Goal: Check status: Check status

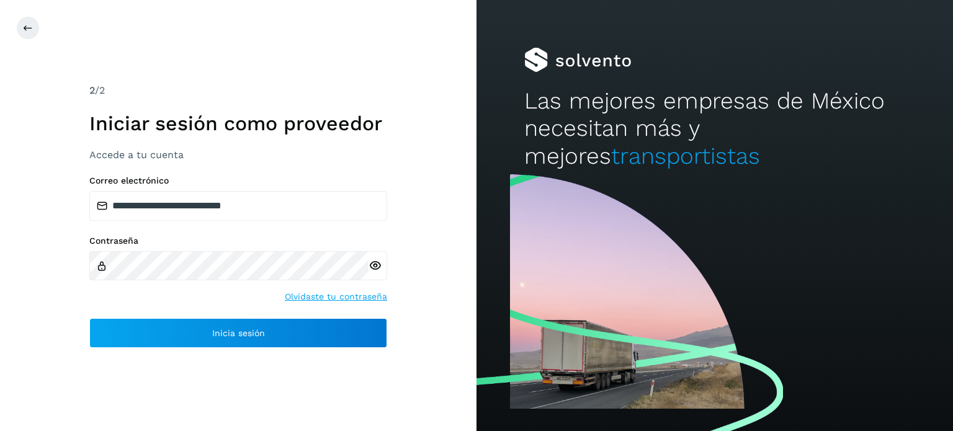
drag, startPoint x: 0, startPoint y: 0, endPoint x: 425, endPoint y: 245, distance: 490.8
click at [438, 243] on div "**********" at bounding box center [238, 215] width 477 height 431
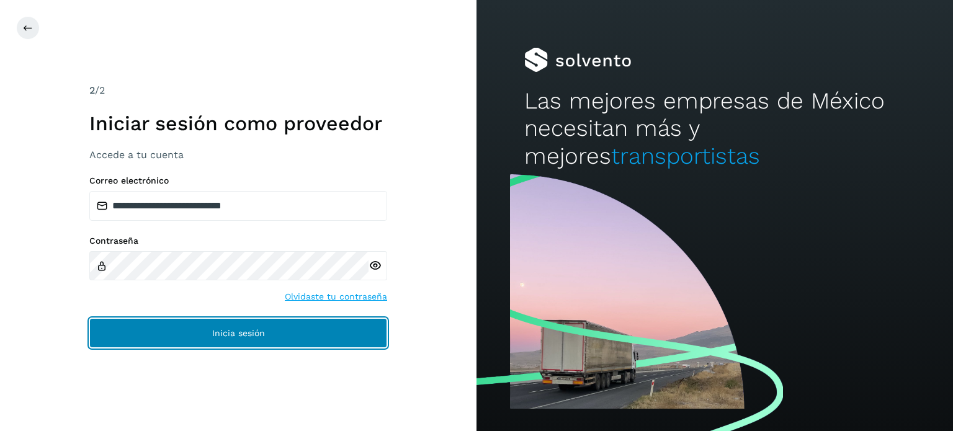
click at [207, 330] on button "Inicia sesión" at bounding box center [238, 333] width 298 height 30
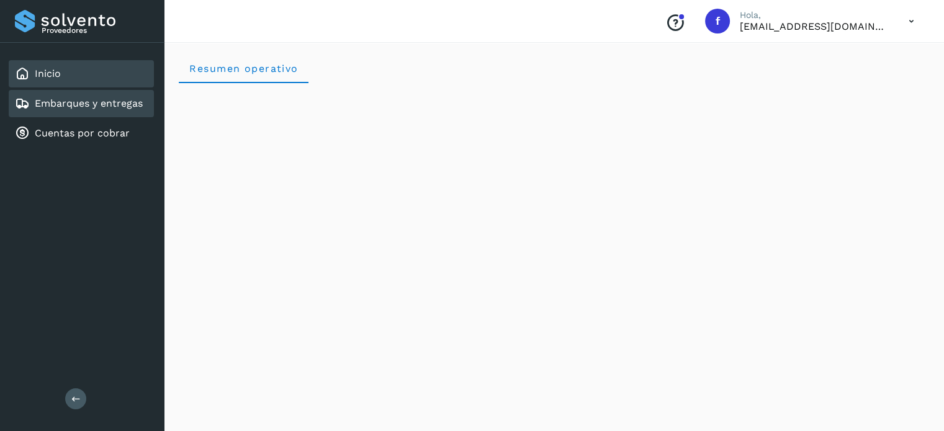
click at [96, 110] on div "Embarques y entregas" at bounding box center [79, 103] width 128 height 15
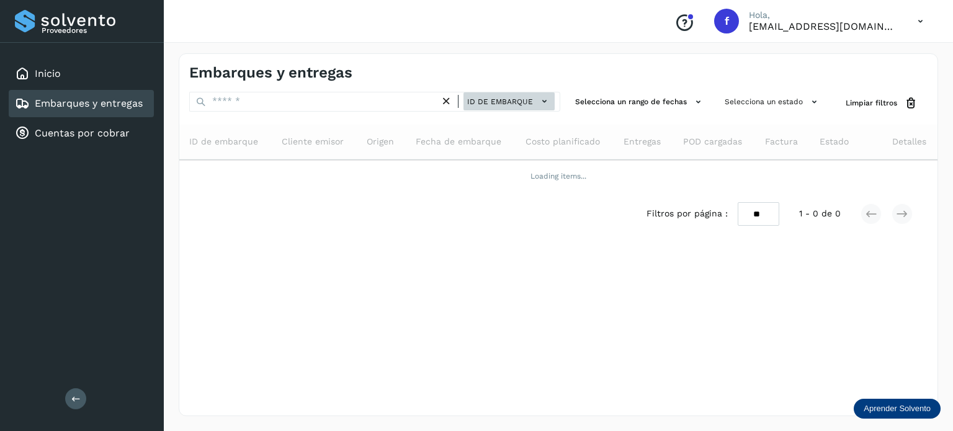
click at [501, 108] on button "ID de embarque" at bounding box center [509, 101] width 91 height 18
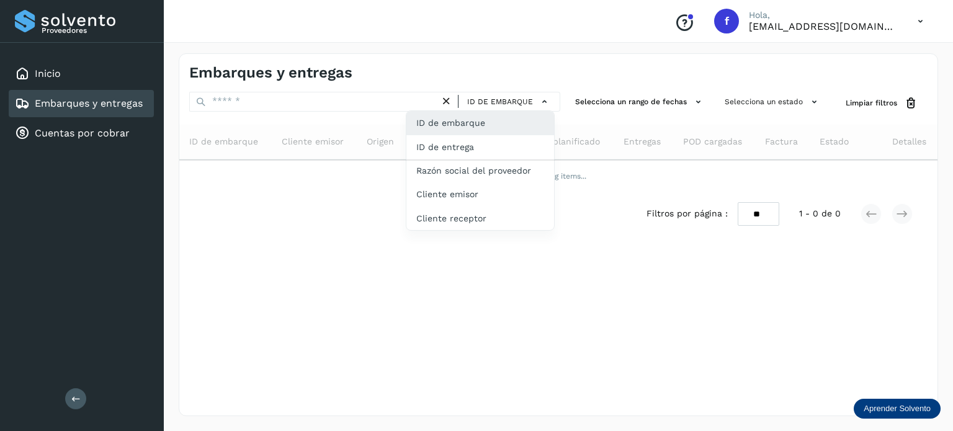
click at [514, 101] on div at bounding box center [476, 215] width 953 height 431
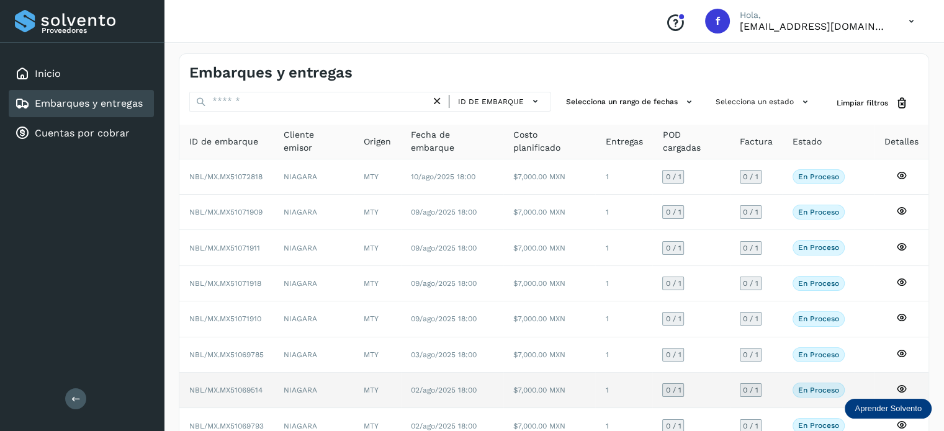
drag, startPoint x: 953, startPoint y: 50, endPoint x: 573, endPoint y: 386, distance: 506.9
click at [573, 386] on div "ID de embarque Cliente emisor Origen Fecha de embarque Costo planificado Entreg…" at bounding box center [553, 342] width 749 height 434
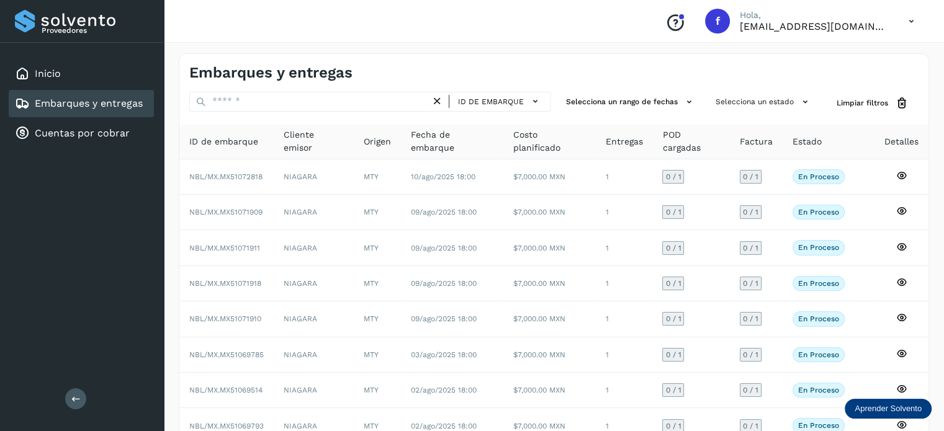
click at [465, 58] on div "Embarques y entregas" at bounding box center [553, 68] width 749 height 28
click at [83, 107] on link "Embarques y entregas" at bounding box center [89, 103] width 108 height 12
click at [67, 70] on div "Inicio" at bounding box center [81, 73] width 145 height 27
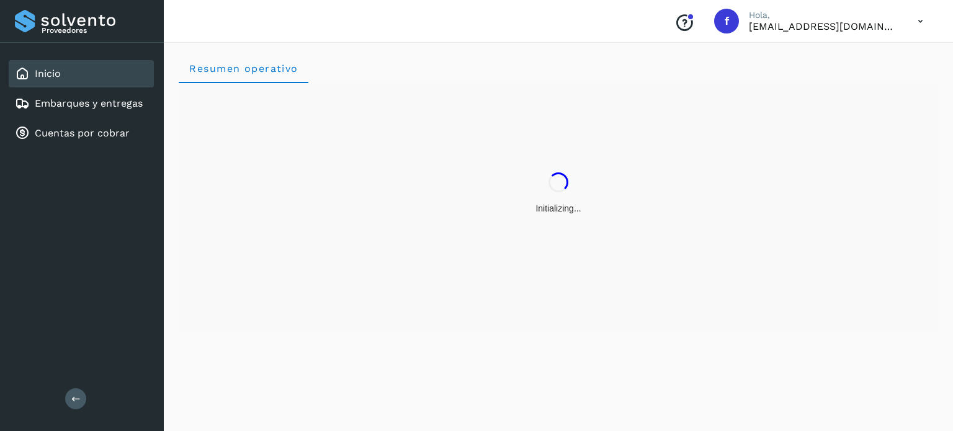
drag, startPoint x: 67, startPoint y: 70, endPoint x: 68, endPoint y: 76, distance: 6.2
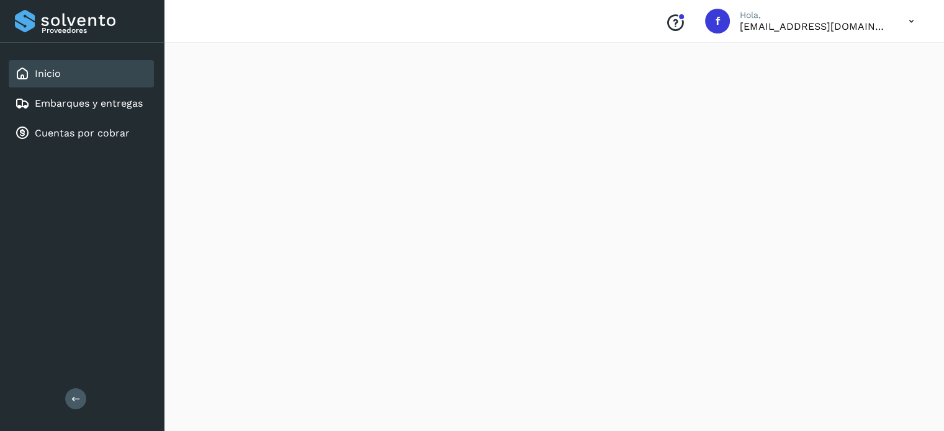
scroll to position [993, 0]
click at [97, 108] on link "Embarques y entregas" at bounding box center [89, 103] width 108 height 12
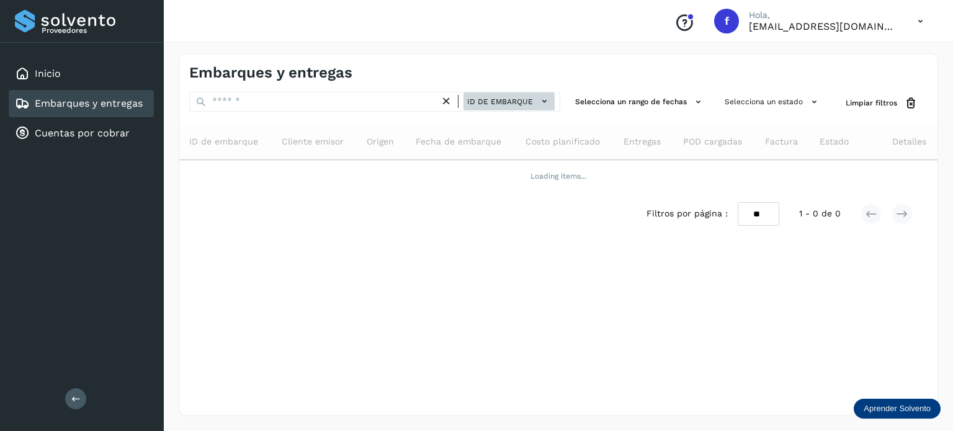
click at [533, 101] on span "ID de embarque" at bounding box center [500, 101] width 66 height 11
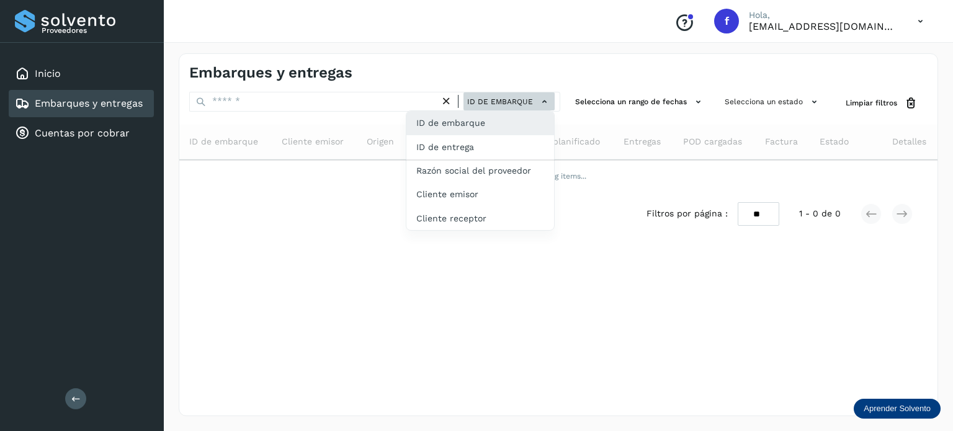
click at [533, 101] on div at bounding box center [476, 215] width 953 height 431
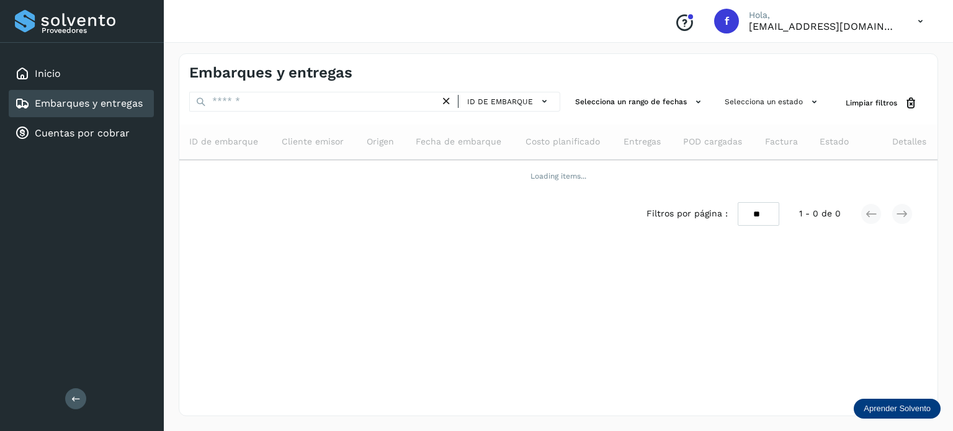
drag, startPoint x: 533, startPoint y: 101, endPoint x: 546, endPoint y: 56, distance: 47.0
click at [546, 56] on div "Embarques y entregas" at bounding box center [558, 68] width 758 height 28
click at [693, 102] on icon at bounding box center [698, 102] width 13 height 13
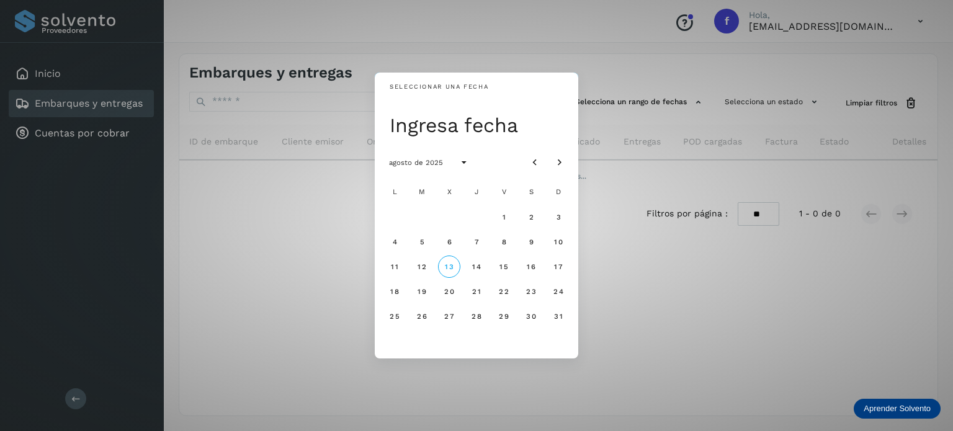
click at [791, 106] on div "Seleccionar una fecha Ingresa fecha agosto de 2025 L M X J V S D 1 2 3 4 5 6 7 …" at bounding box center [476, 215] width 953 height 431
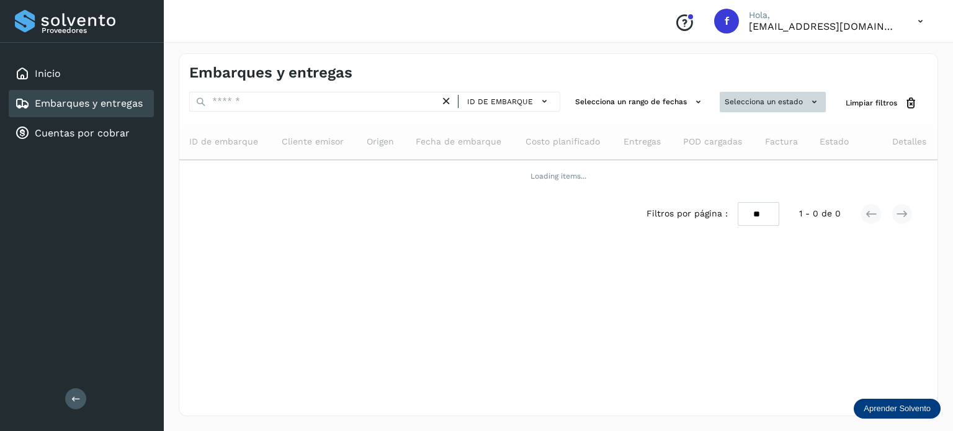
click at [769, 104] on button "Selecciona un estado" at bounding box center [773, 102] width 106 height 20
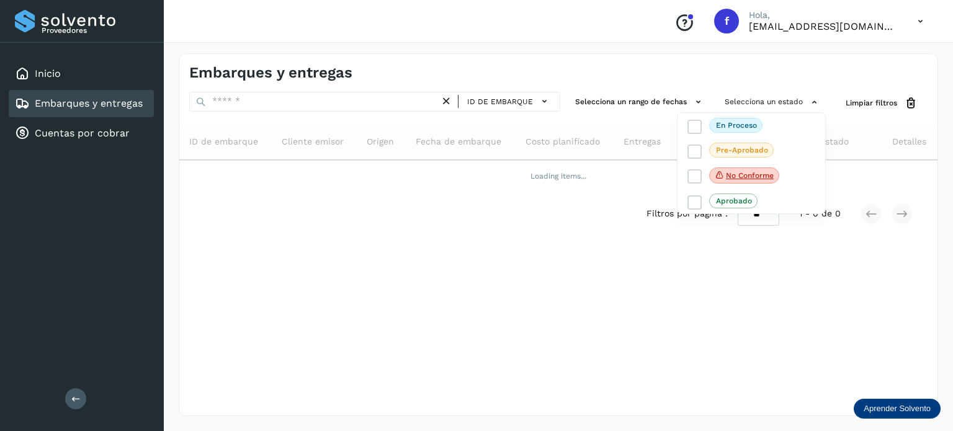
click at [782, 101] on div at bounding box center [476, 215] width 953 height 431
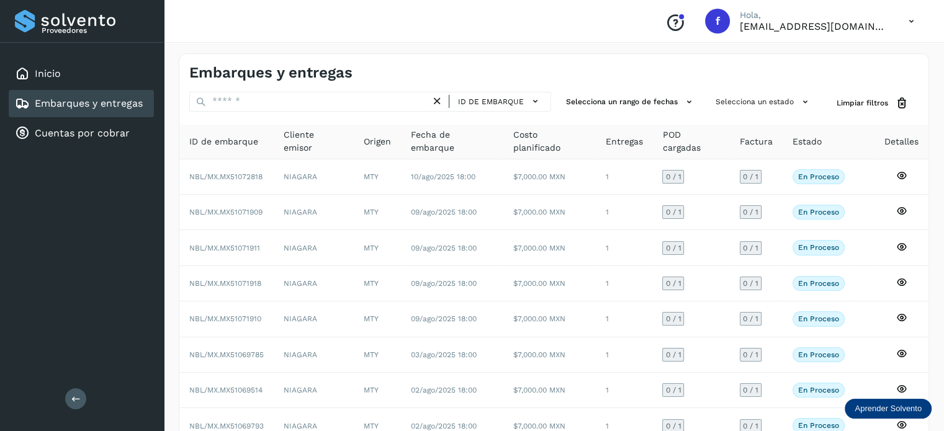
click at [68, 396] on button at bounding box center [75, 399] width 21 height 21
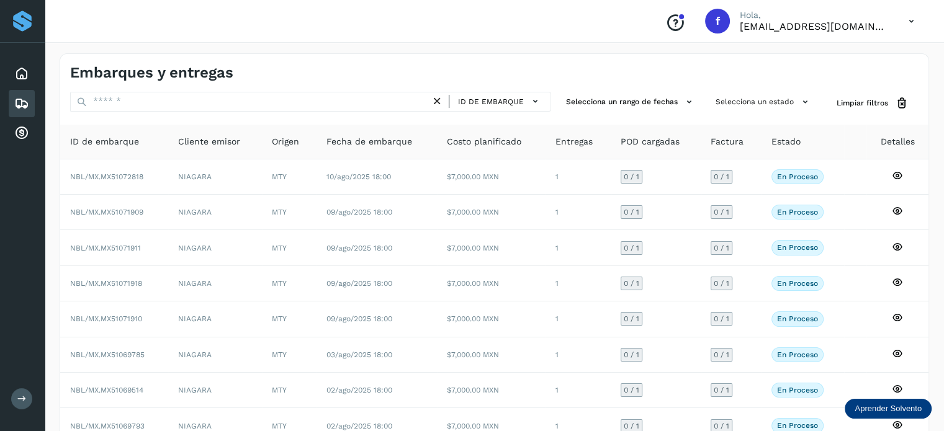
drag, startPoint x: 890, startPoint y: 20, endPoint x: 537, endPoint y: 61, distance: 354.8
click at [537, 61] on div "Embarques y entregas" at bounding box center [494, 68] width 868 height 28
click at [19, 73] on icon at bounding box center [21, 73] width 15 height 15
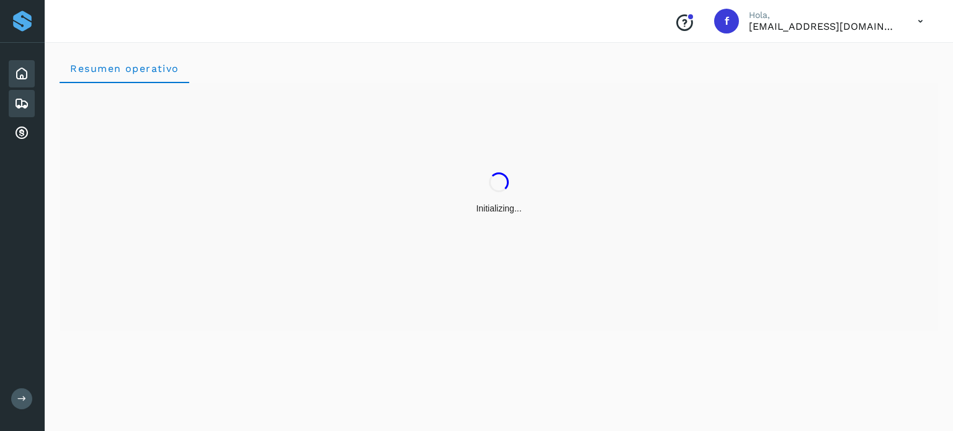
click at [25, 103] on icon at bounding box center [21, 103] width 15 height 15
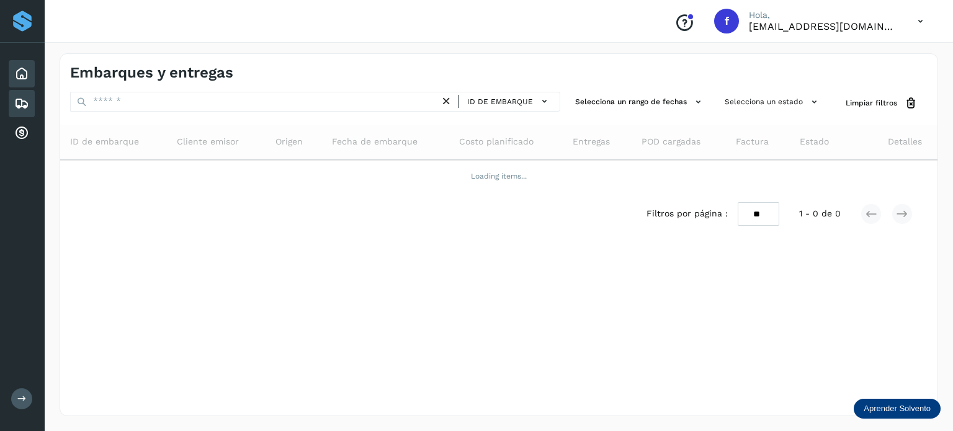
click at [27, 71] on icon at bounding box center [21, 73] width 15 height 15
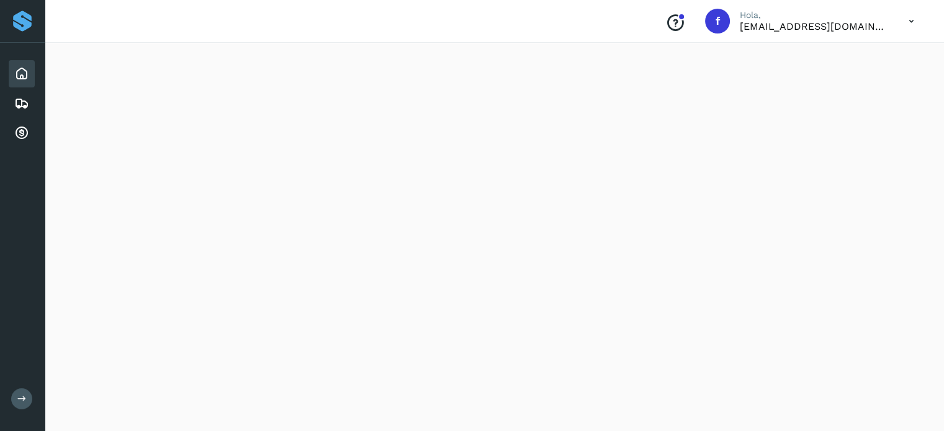
scroll to position [1149, 0]
